Goal: Navigation & Orientation: Find specific page/section

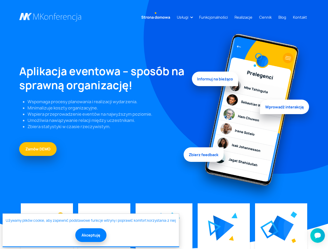
click at [183, 17] on link "Usługi" at bounding box center [183, 17] width 16 height 10
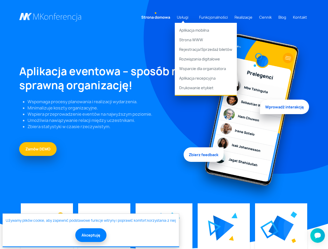
click at [223, 228] on img at bounding box center [223, 227] width 21 height 25
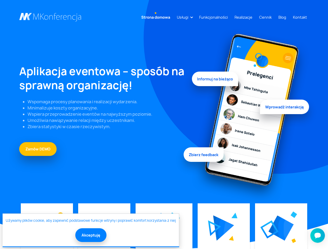
click at [280, 228] on img at bounding box center [280, 228] width 25 height 25
click at [90, 235] on button "Akceptuję" at bounding box center [90, 235] width 31 height 14
